Goal: Navigation & Orientation: Find specific page/section

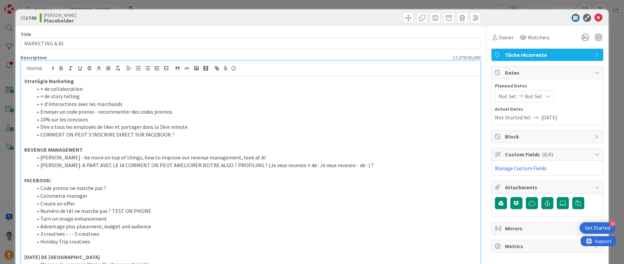
scroll to position [63, 0]
click at [594, 17] on icon at bounding box center [598, 18] width 8 height 8
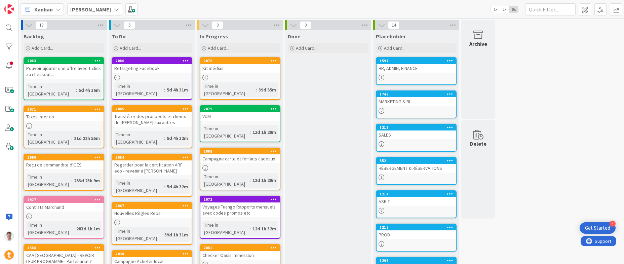
click at [406, 167] on div "HÉBERGEMENT & RÉSERVATIONS" at bounding box center [416, 168] width 79 height 9
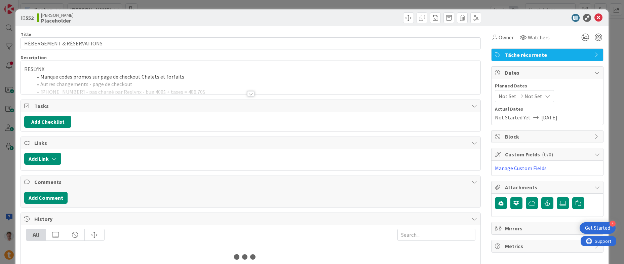
click at [189, 70] on p "RESLYNX" at bounding box center [250, 69] width 453 height 8
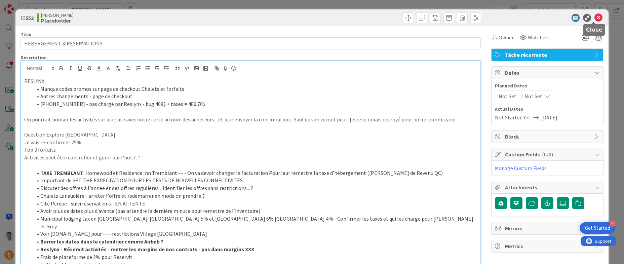
click at [594, 20] on icon at bounding box center [598, 18] width 8 height 8
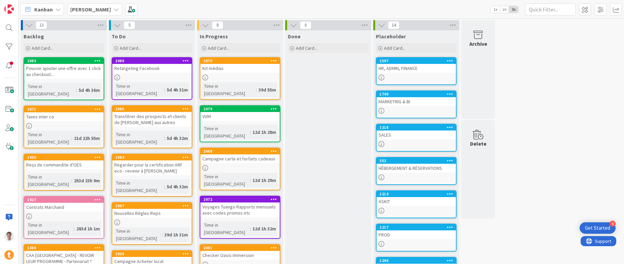
click at [404, 102] on div "MARKETING & BI" at bounding box center [416, 101] width 79 height 9
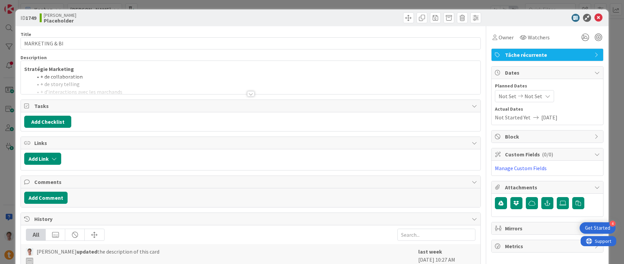
click at [179, 92] on div at bounding box center [250, 85] width 459 height 17
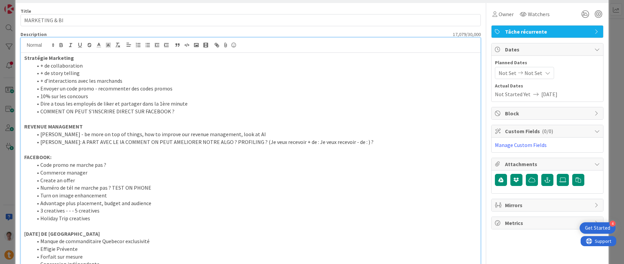
scroll to position [56, 0]
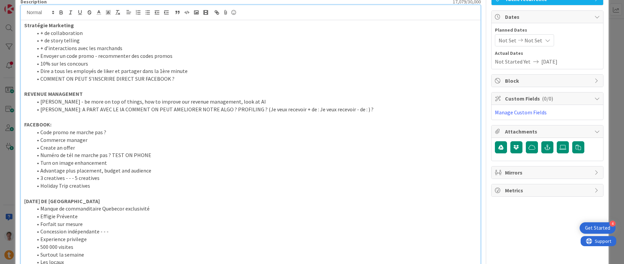
click at [110, 192] on p at bounding box center [250, 194] width 453 height 8
click at [110, 187] on li "Holiday Trip creatives" at bounding box center [254, 186] width 444 height 8
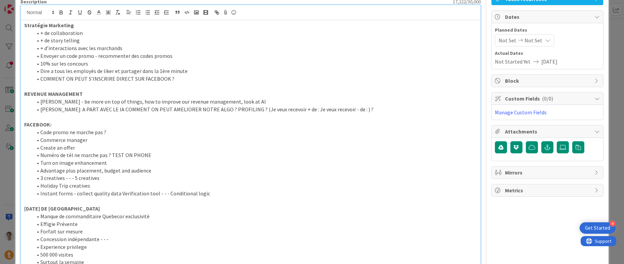
scroll to position [0, 0]
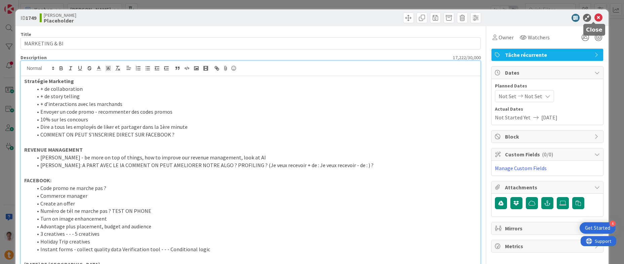
click at [594, 19] on icon at bounding box center [598, 18] width 8 height 8
